Goal: Information Seeking & Learning: Find specific page/section

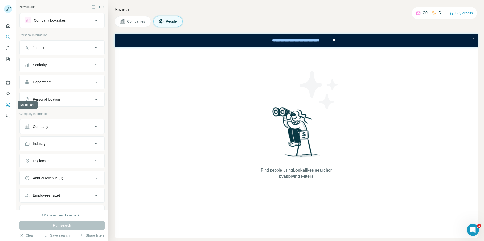
click at [6, 104] on icon "Dashboard" at bounding box center [8, 104] width 5 height 5
click at [137, 23] on span "Companies" at bounding box center [136, 21] width 18 height 5
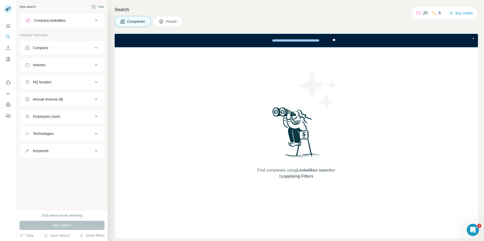
click at [171, 23] on span "People" at bounding box center [172, 21] width 12 height 5
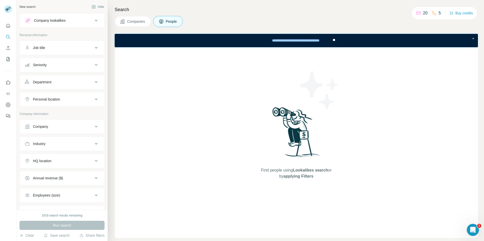
click at [142, 23] on span "Companies" at bounding box center [136, 21] width 18 height 5
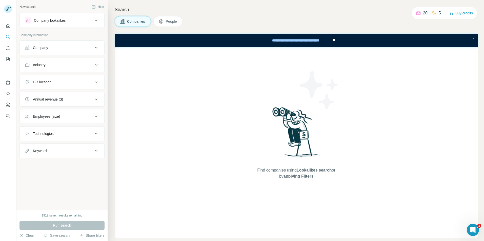
click at [98, 66] on icon at bounding box center [96, 65] width 6 height 6
click at [61, 77] on input at bounding box center [59, 78] width 62 height 6
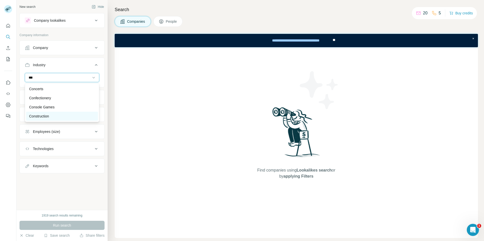
type input "***"
click at [45, 117] on p "Construction" at bounding box center [39, 116] width 20 height 5
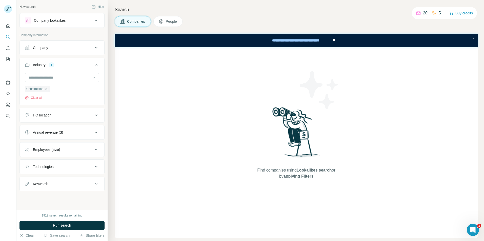
click at [97, 168] on icon at bounding box center [96, 167] width 6 height 6
click at [71, 181] on input "text" at bounding box center [62, 179] width 74 height 9
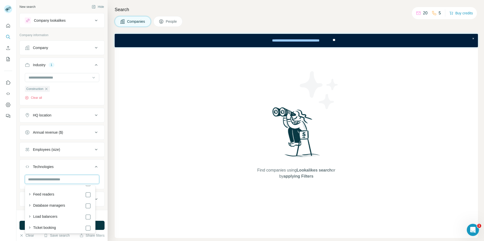
scroll to position [1069, 0]
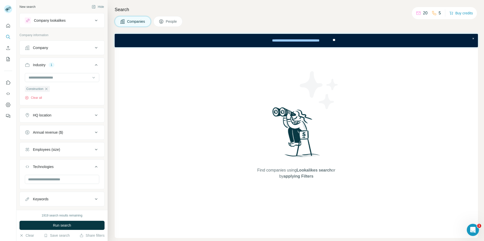
click at [71, 169] on div "Technologies" at bounding box center [59, 166] width 68 height 5
click at [71, 183] on div "Keywords" at bounding box center [59, 184] width 68 height 5
click at [58, 197] on input "text" at bounding box center [57, 196] width 64 height 9
type input "*********"
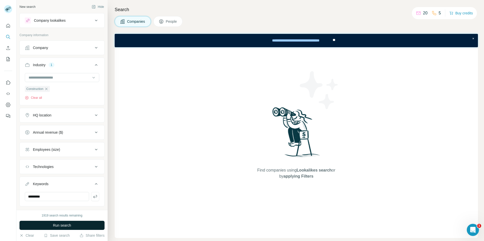
click at [67, 225] on span "Run search" at bounding box center [62, 225] width 18 height 5
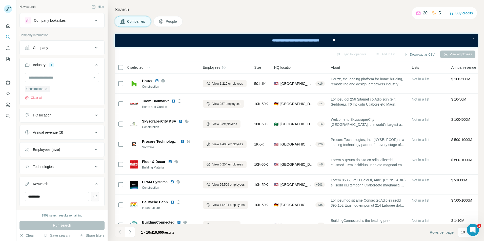
click at [93, 196] on icon "button" at bounding box center [95, 196] width 5 height 5
click at [65, 224] on span "Run search" at bounding box center [62, 225] width 18 height 5
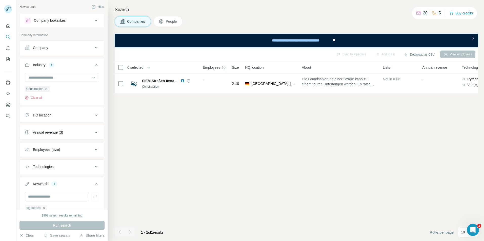
click at [45, 208] on icon "button" at bounding box center [44, 208] width 2 height 2
click at [51, 198] on input "text" at bounding box center [57, 196] width 64 height 9
type input "*"
type input "**********"
click at [93, 198] on icon "button" at bounding box center [95, 196] width 5 height 5
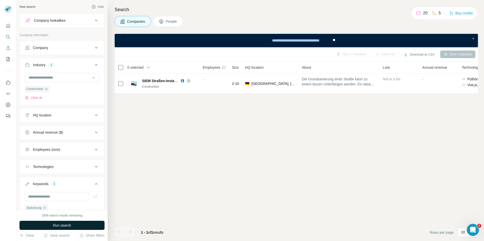
click at [74, 226] on button "Run search" at bounding box center [61, 225] width 85 height 9
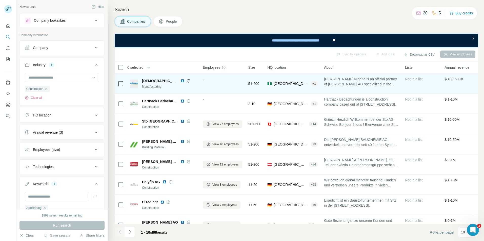
click at [186, 81] on icon at bounding box center [188, 81] width 4 height 4
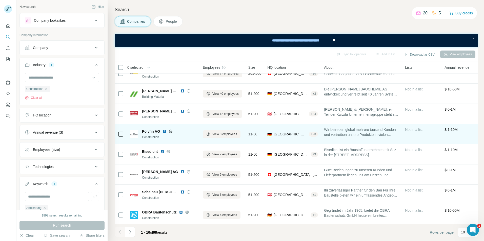
scroll to position [54, 0]
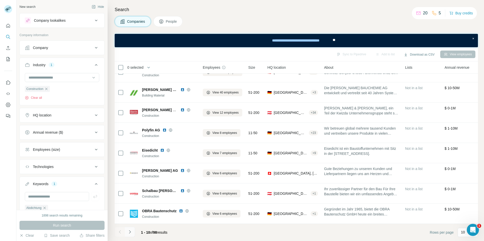
click at [131, 232] on icon "Navigate to next page" at bounding box center [129, 232] width 5 height 5
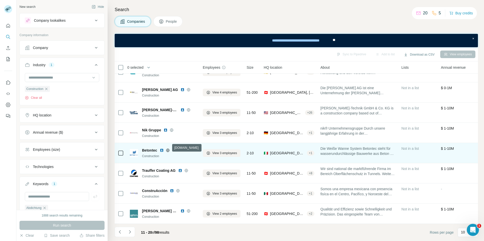
click at [169, 149] on icon at bounding box center [168, 151] width 4 height 4
